Goal: Transaction & Acquisition: Purchase product/service

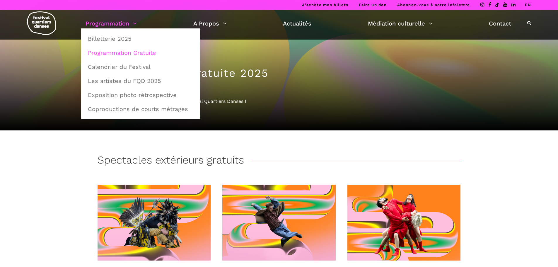
click at [130, 26] on link "Programmation" at bounding box center [111, 23] width 51 height 10
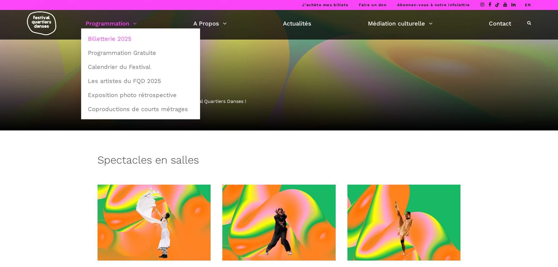
click at [112, 37] on link "Billetterie 2025" at bounding box center [140, 38] width 113 height 13
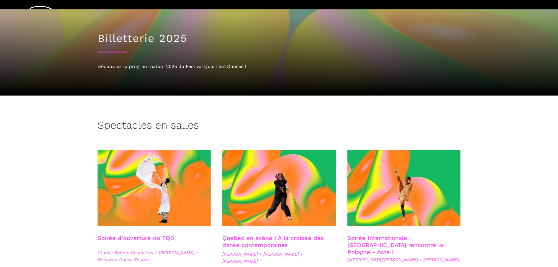
scroll to position [88, 0]
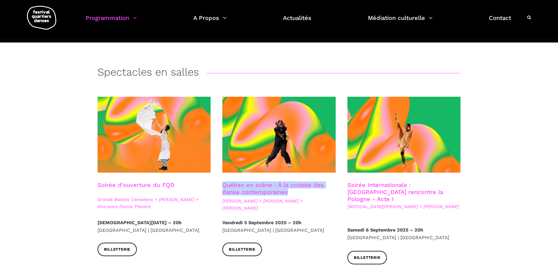
drag, startPoint x: 293, startPoint y: 193, endPoint x: 223, endPoint y: 186, distance: 69.9
click at [223, 186] on h3 "Québec en scène : À la croisée des danse contemporaines" at bounding box center [278, 188] width 113 height 15
copy link "Québec en scène : À la croisée des danse contemporaines"
click at [306, 182] on link "Québec en scène : À la croisée des danse contemporaines" at bounding box center [273, 188] width 102 height 14
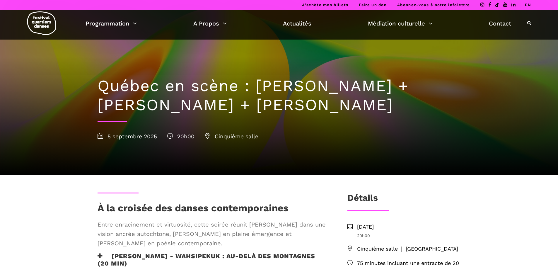
drag, startPoint x: 383, startPoint y: 106, endPoint x: 100, endPoint y: 91, distance: 283.3
click at [100, 91] on h1 "Québec en scène : Ivanie Aubin-Malo + Zachary Bastille + Pauline Gervais" at bounding box center [279, 96] width 363 height 38
copy h1 "Québec en scène : Ivanie Aubin-Malo + Zachary Bastille + Pauline Gervais"
